Goal: Task Accomplishment & Management: Use online tool/utility

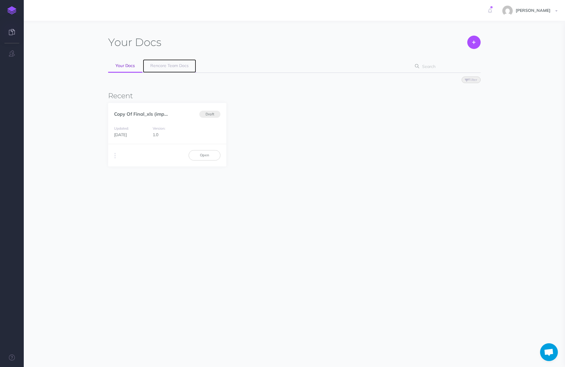
click at [170, 64] on span "Rencore Team Docs" at bounding box center [169, 65] width 38 height 5
click at [181, 67] on span "Rencore Team Docs" at bounding box center [169, 65] width 38 height 5
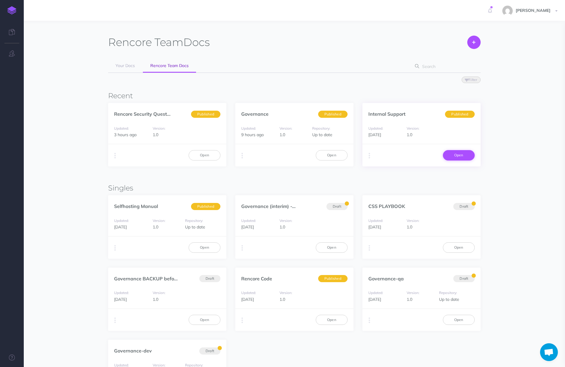
click at [458, 156] on link "Open" at bounding box center [459, 155] width 32 height 10
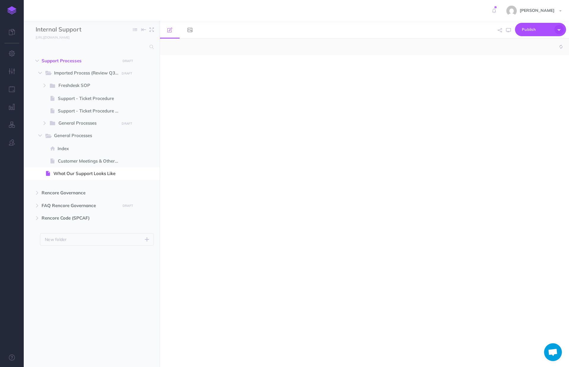
select select "null"
